Goal: Task Accomplishment & Management: Manage account settings

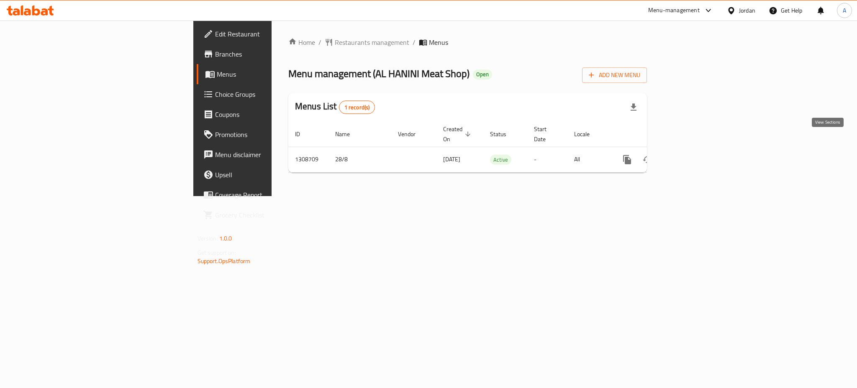
click at [693, 154] on icon "enhanced table" at bounding box center [688, 159] width 10 height 10
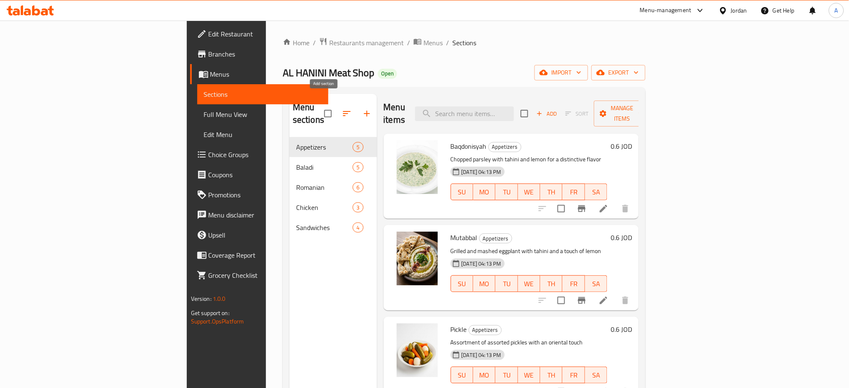
click at [364, 111] on icon "button" at bounding box center [367, 114] width 6 height 6
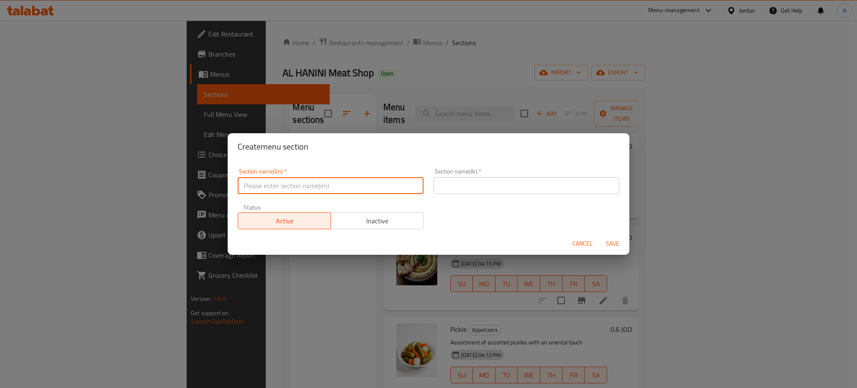
click at [302, 190] on input "text" at bounding box center [331, 185] width 186 height 17
type input "Offer"
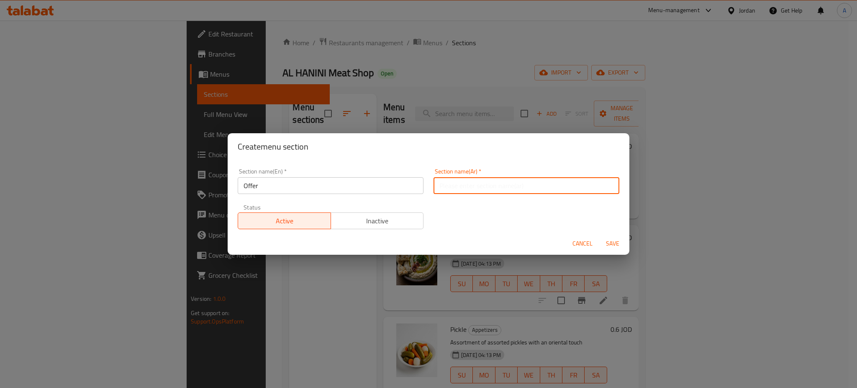
type input "ع"
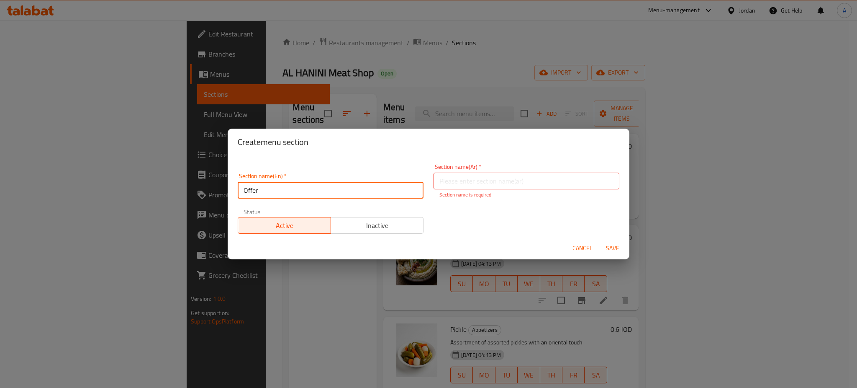
drag, startPoint x: 302, startPoint y: 190, endPoint x: 235, endPoint y: 193, distance: 67.1
click at [235, 193] on div "Section name(En)   * Offer Section name(En) *" at bounding box center [331, 186] width 196 height 36
type input "Gathering meal"
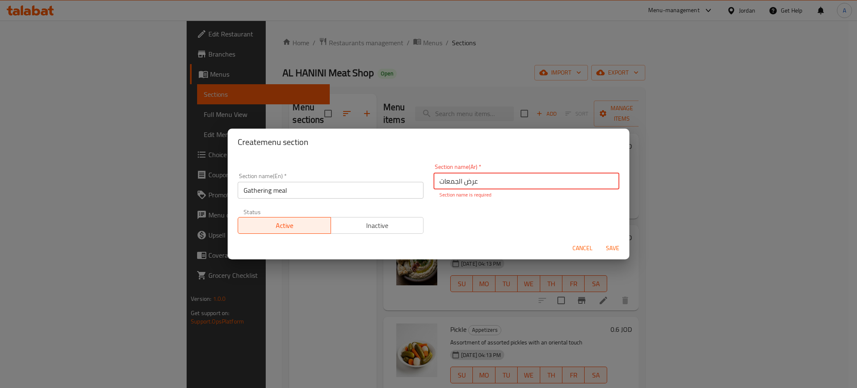
type input "عرض الجمعات"
click at [608, 243] on span "Save" at bounding box center [613, 248] width 20 height 10
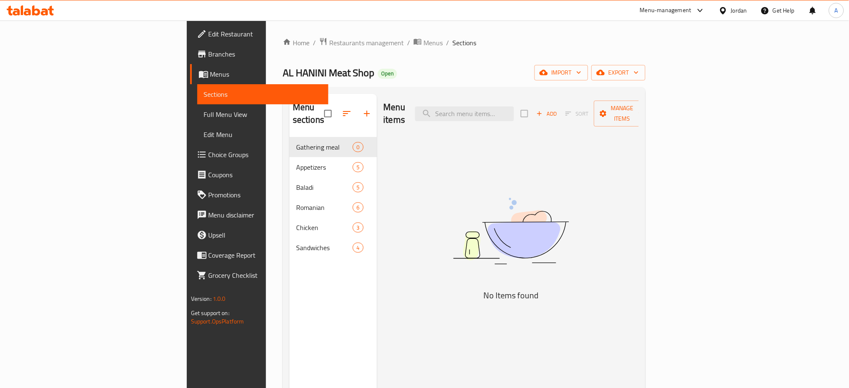
click at [639, 232] on div "Menu items Add Sort Manage items No Items found" at bounding box center [508, 288] width 262 height 388
click at [543, 110] on icon "button" at bounding box center [539, 114] width 8 height 8
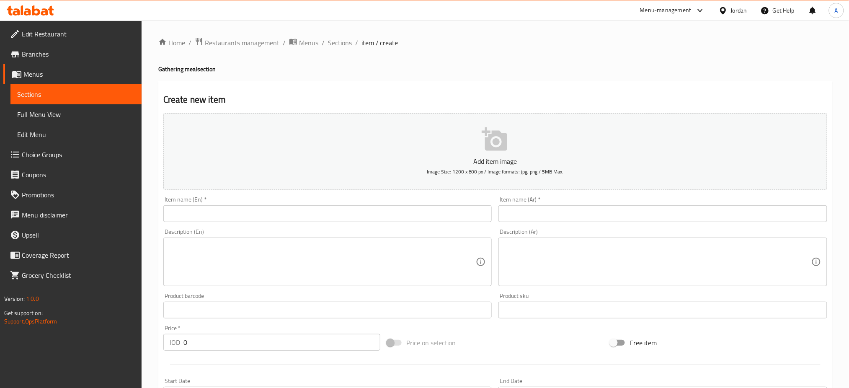
drag, startPoint x: 382, startPoint y: 188, endPoint x: 378, endPoint y: 193, distance: 6.6
click at [382, 205] on input "text" at bounding box center [327, 213] width 329 height 17
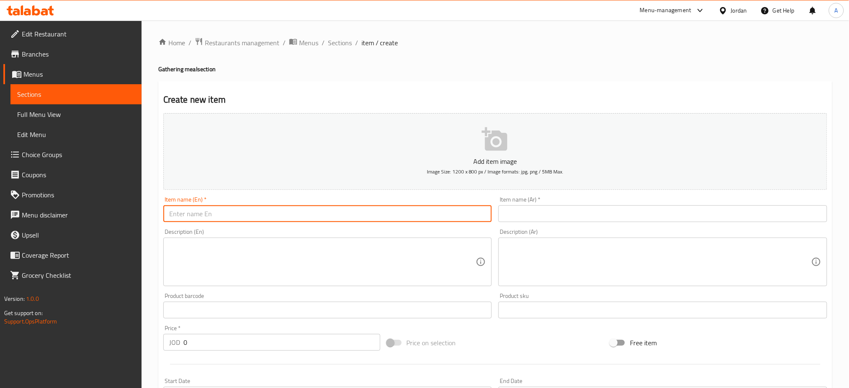
click at [378, 205] on input "text" at bounding box center [327, 213] width 329 height 17
paste input "١٠ حبه عرايس +٣ مجانا"
type input "١٠ حبه عرايس +٣ مجانا"
click at [554, 205] on input "text" at bounding box center [662, 213] width 329 height 17
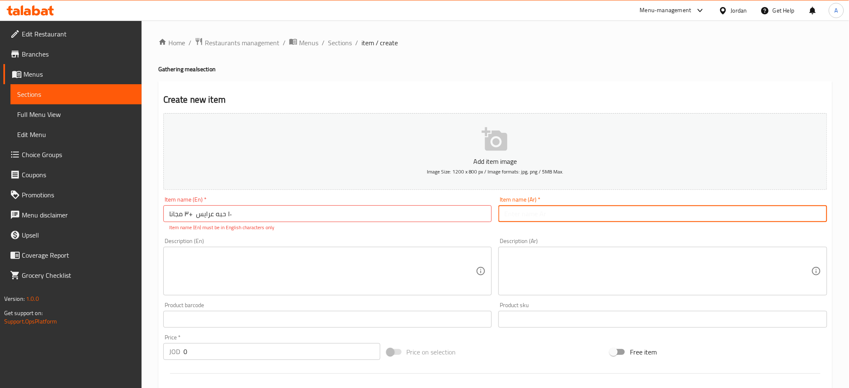
paste input "١٠ حبه عرايس +٣ مجانا"
drag, startPoint x: 553, startPoint y: 201, endPoint x: 326, endPoint y: 184, distance: 228.0
click at [326, 184] on div "Add item image Image Size: 1200 x 800 px / Image formats: jpg, png / 5MB Max. I…" at bounding box center [495, 295] width 670 height 370
type input "١٠ حبه عرايس +٣ مجانا"
click at [252, 205] on input "١٠ حبه عرايس +٣ مجانا" at bounding box center [327, 213] width 329 height 17
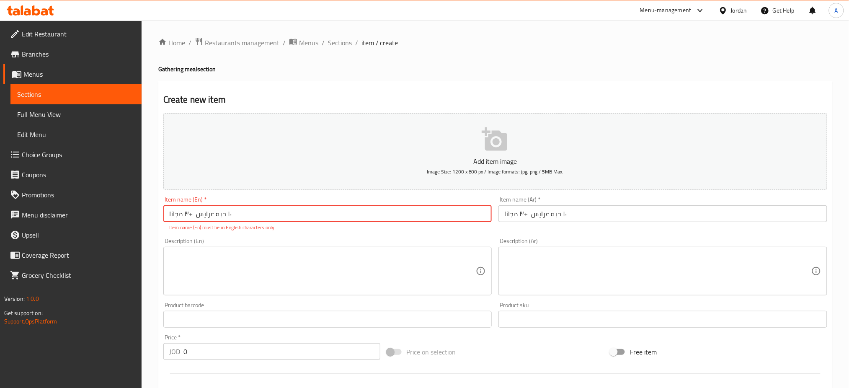
click at [252, 205] on input "١٠ حبه عرايس +٣ مجانا" at bounding box center [327, 213] width 329 height 17
type input "10 Arayes Pieces + 3 FREE"
click at [227, 251] on textarea at bounding box center [322, 271] width 307 height 40
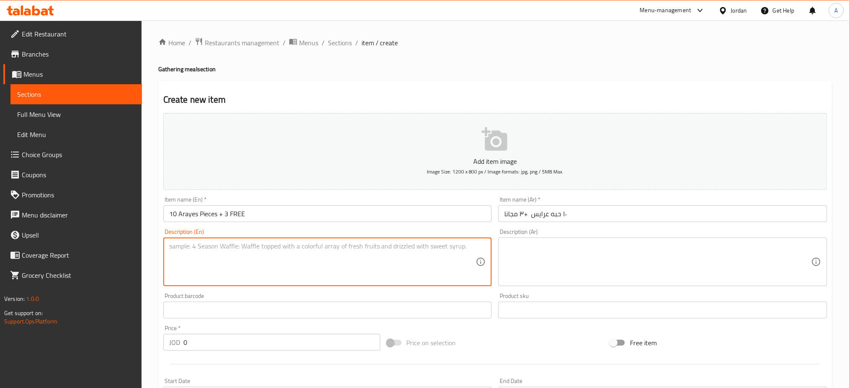
drag, startPoint x: 158, startPoint y: 311, endPoint x: 146, endPoint y: 311, distance: 12.6
click at [156, 311] on div "Home / Restaurants management / Menus / Sections / item / create Gathering meal…" at bounding box center [495, 306] width 707 height 571
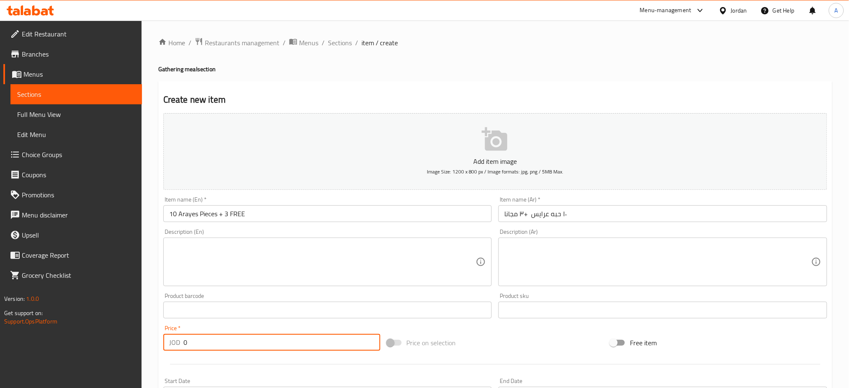
click at [502, 136] on icon "button" at bounding box center [494, 138] width 26 height 23
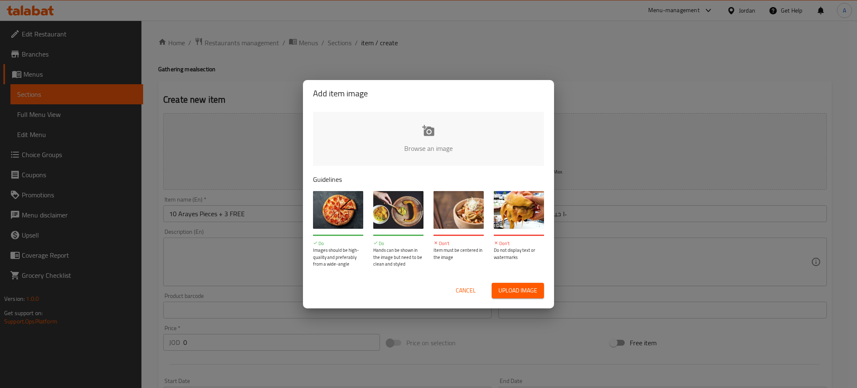
click at [525, 288] on span "Upload image" at bounding box center [518, 290] width 39 height 10
click at [509, 290] on span "Upload image" at bounding box center [518, 290] width 39 height 10
type input "C:\fakepath\arayes_07_1024x1024.webp"
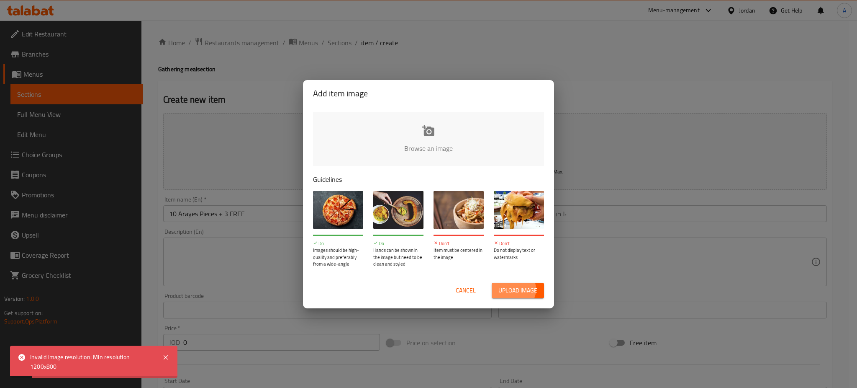
drag, startPoint x: 522, startPoint y: 287, endPoint x: 474, endPoint y: 281, distance: 48.2
click at [474, 283] on div "Cancel Upload image" at bounding box center [428, 290] width 231 height 15
click at [475, 283] on button "Cancel" at bounding box center [466, 290] width 27 height 15
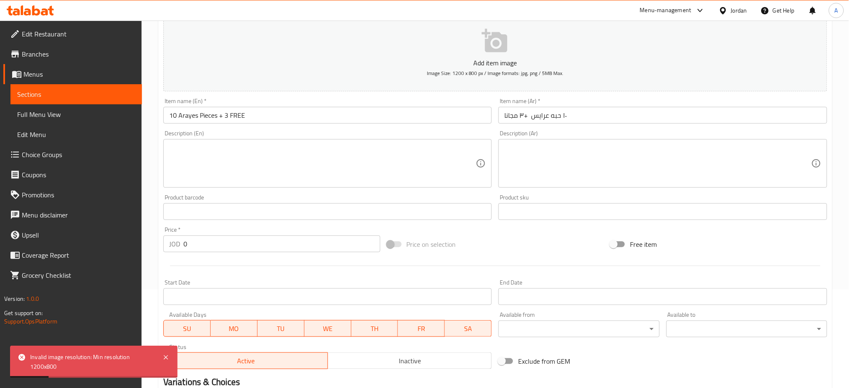
scroll to position [160, 0]
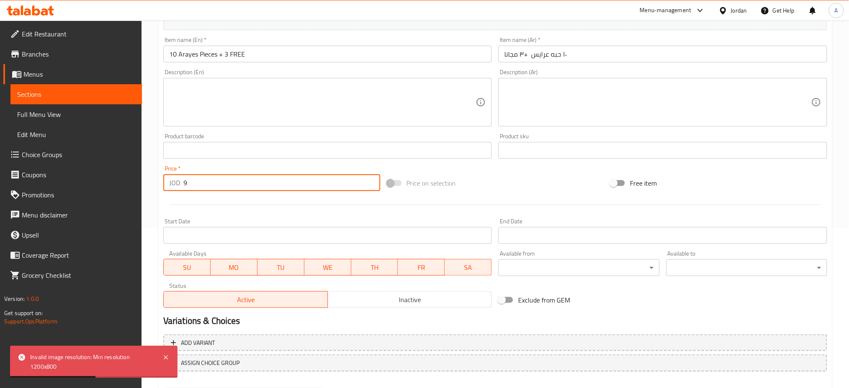
type input "9"
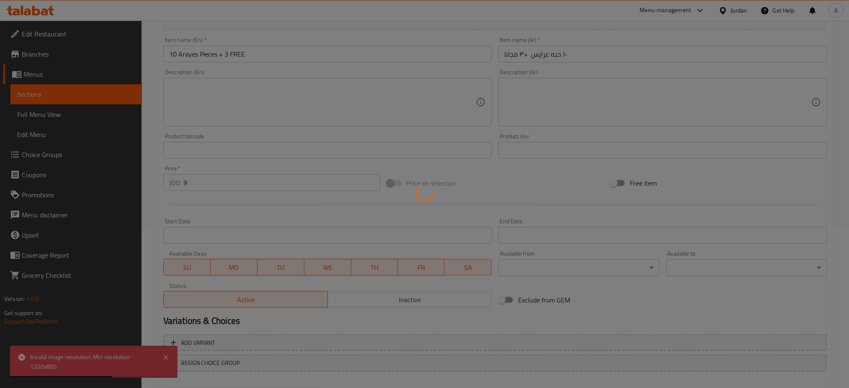
type input "0"
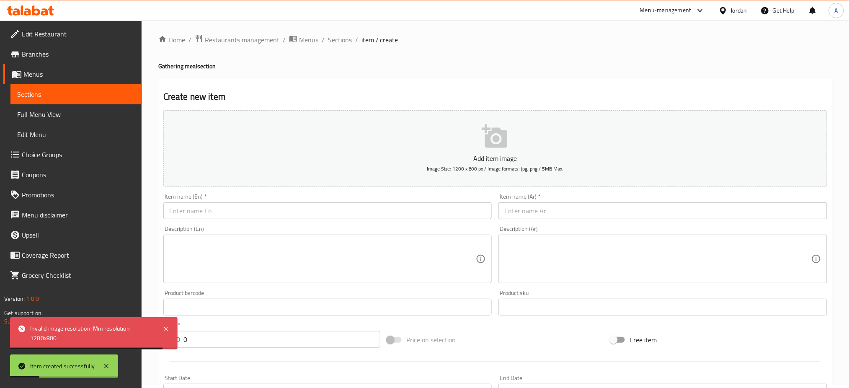
scroll to position [0, 0]
click at [328, 41] on span "Sections" at bounding box center [340, 43] width 24 height 10
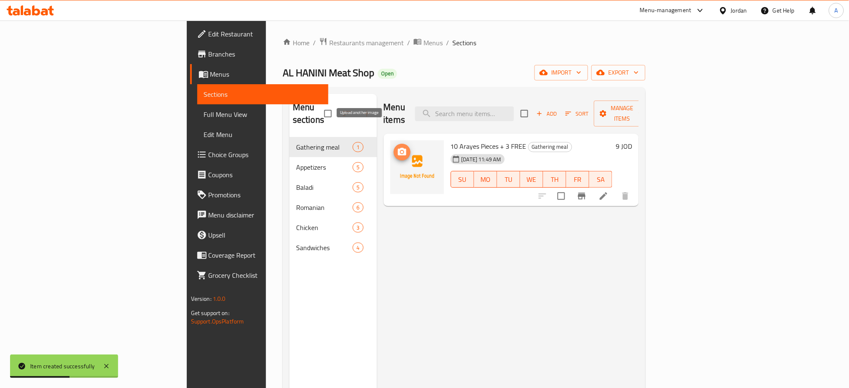
click at [398, 148] on icon "upload picture" at bounding box center [402, 152] width 8 height 8
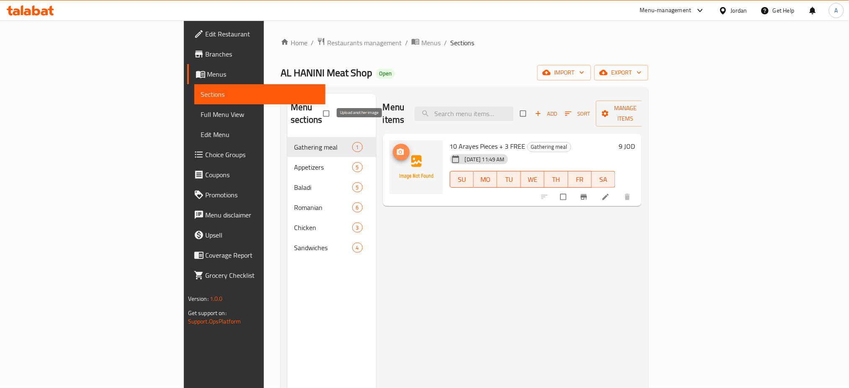
click at [396, 149] on icon "upload picture" at bounding box center [399, 152] width 7 height 6
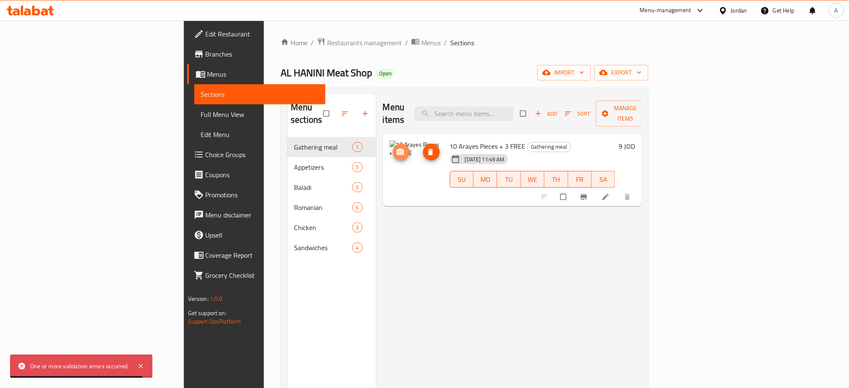
click at [396, 149] on icon "upload picture" at bounding box center [399, 152] width 7 height 6
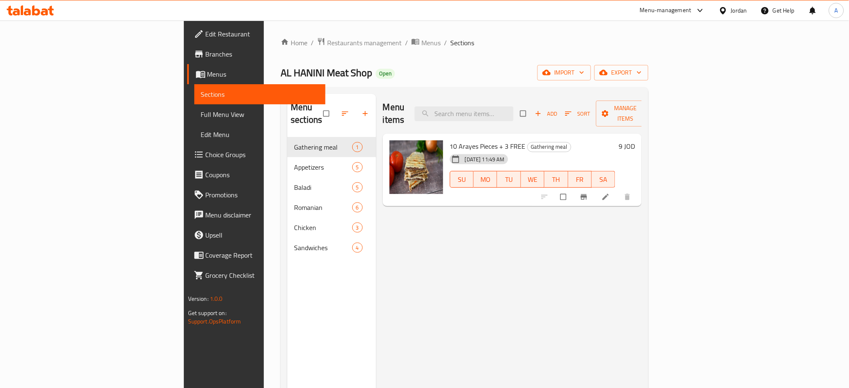
click at [642, 322] on div "Menu items Add Sort Manage items 10 Arayes Pieces + 3 FREE Gathering meal 18-09…" at bounding box center [509, 288] width 266 height 388
click at [635, 140] on div "9 JOD" at bounding box center [625, 169] width 20 height 59
click at [635, 140] on h6 "9 JOD" at bounding box center [626, 146] width 16 height 12
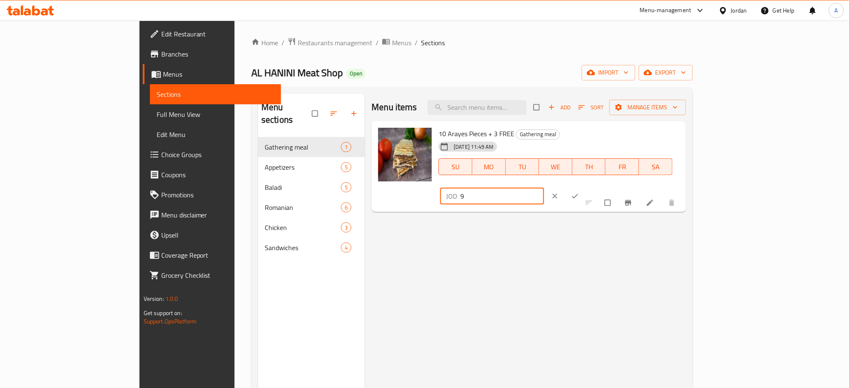
drag, startPoint x: 726, startPoint y: 134, endPoint x: 602, endPoint y: 135, distance: 124.3
click at [644, 134] on div "10 Arayes Pieces + 3 FREE Gathering meal 18-09-2025 11:49 AM SU MO TU WE TH FR …" at bounding box center [558, 166] width 247 height 85
drag, startPoint x: 729, startPoint y: 138, endPoint x: 648, endPoint y: 128, distance: 81.8
click at [658, 131] on div "10 Arayes Pieces + 3 FREE Gathering meal 18-09-2025 11:49 AM SU MO TU WE TH FR …" at bounding box center [558, 166] width 247 height 85
type input "8"
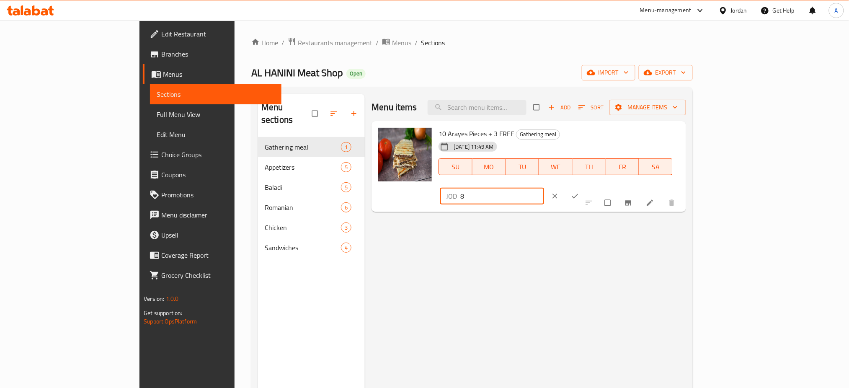
click at [579, 192] on icon "ok" at bounding box center [575, 196] width 8 height 8
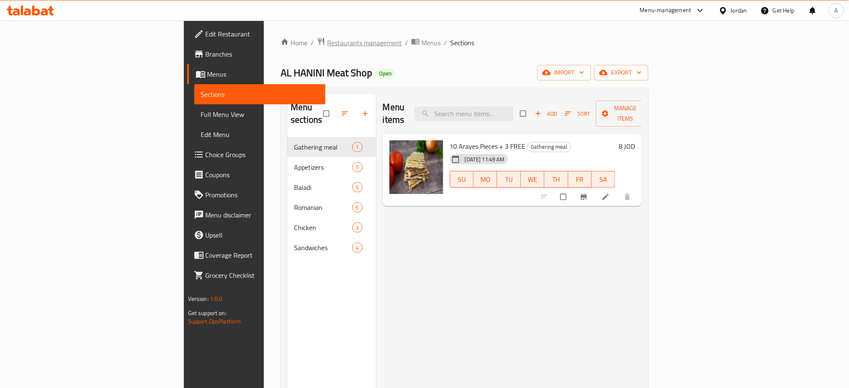
click at [327, 41] on span "Restaurants management" at bounding box center [364, 43] width 75 height 10
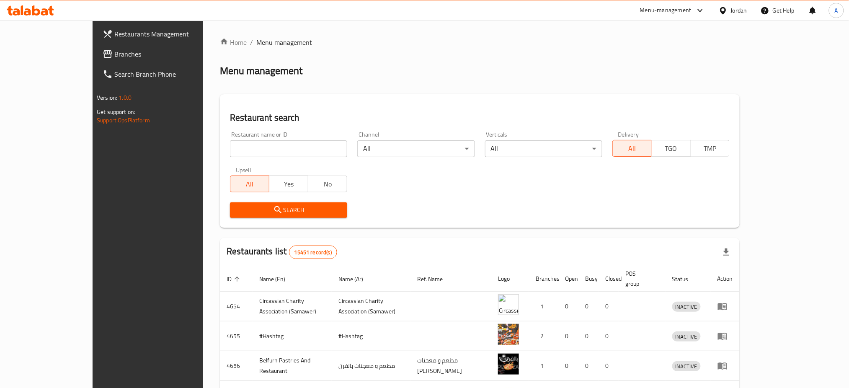
click at [51, 58] on div at bounding box center [424, 194] width 849 height 388
click at [96, 58] on link "Branches" at bounding box center [165, 54] width 139 height 20
